Goal: Transaction & Acquisition: Purchase product/service

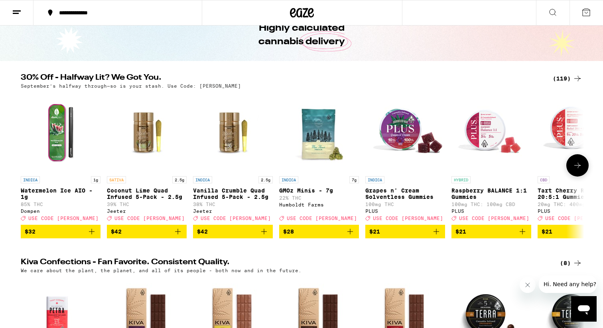
scroll to position [21, 0]
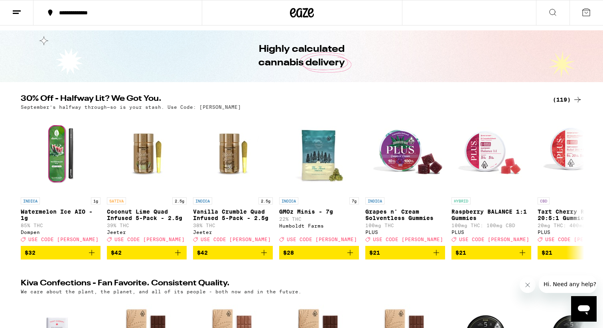
click at [573, 98] on icon at bounding box center [578, 100] width 10 height 10
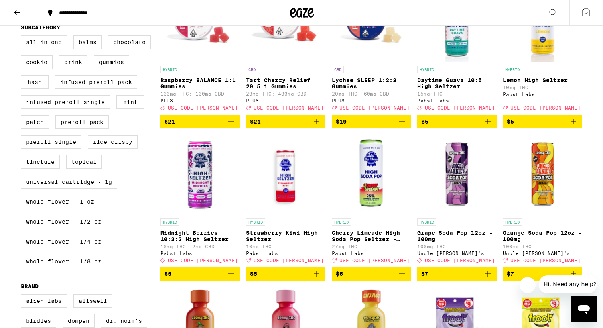
scroll to position [291, 0]
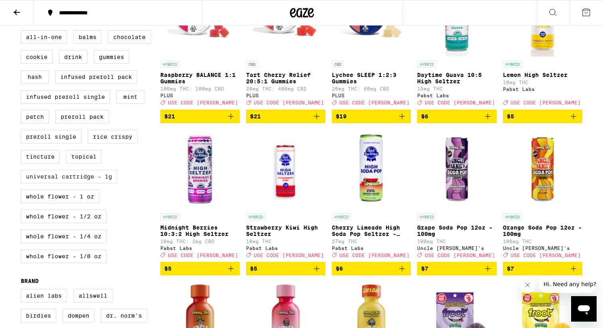
click at [81, 183] on label "Universal Cartridge - 1g" at bounding box center [69, 177] width 97 height 14
click at [23, 32] on input "Universal Cartridge - 1g" at bounding box center [22, 32] width 0 height 0
checkbox input "true"
